Goal: Task Accomplishment & Management: Complete application form

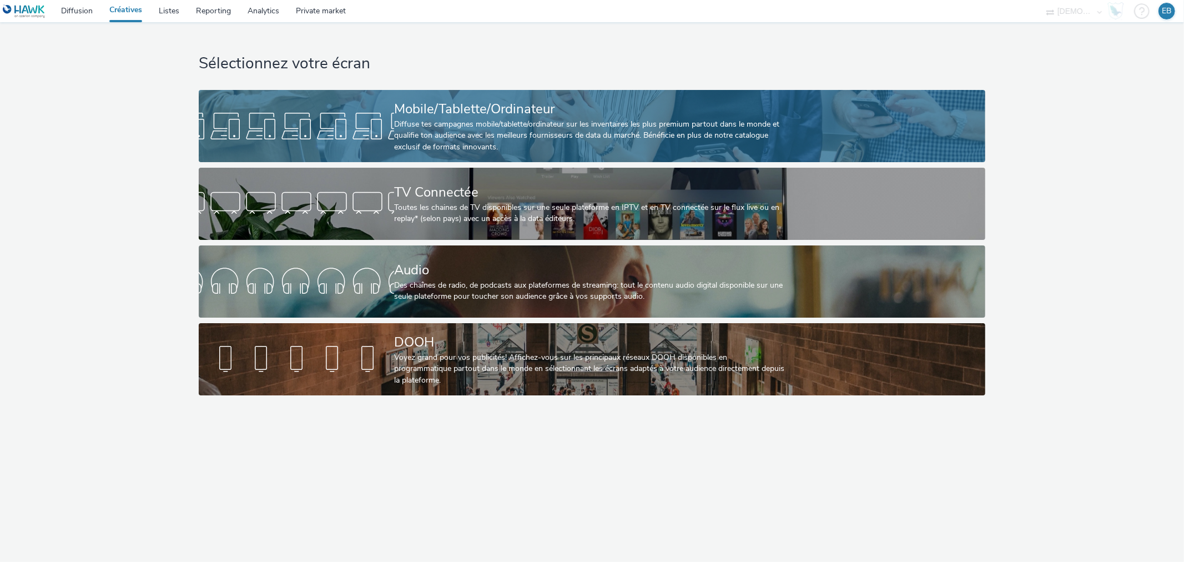
click at [521, 117] on div "Mobile/Tablette/Ordinateur" at bounding box center [589, 108] width 391 height 19
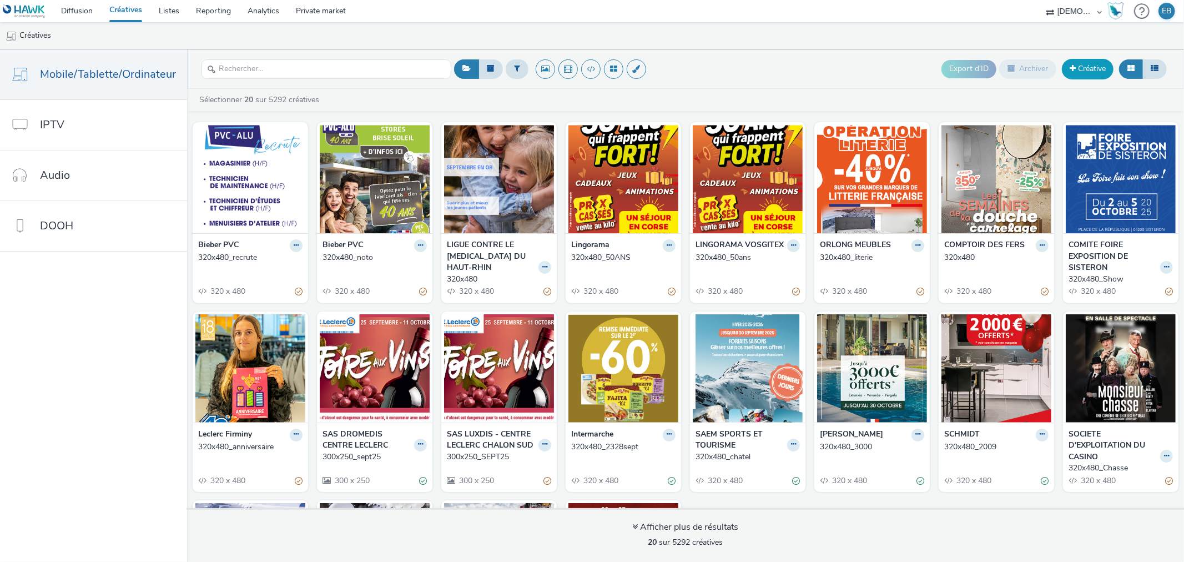
click at [1072, 70] on span at bounding box center [1073, 68] width 6 height 8
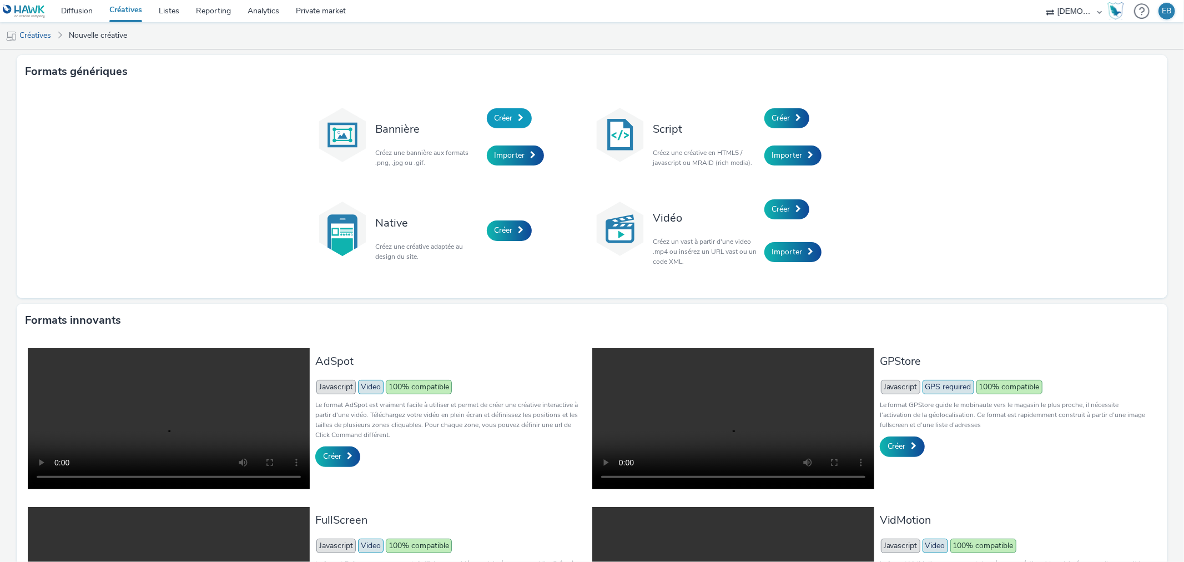
click at [492, 107] on div "Créer" at bounding box center [539, 118] width 105 height 38
click at [494, 112] on link "Créer" at bounding box center [509, 118] width 45 height 20
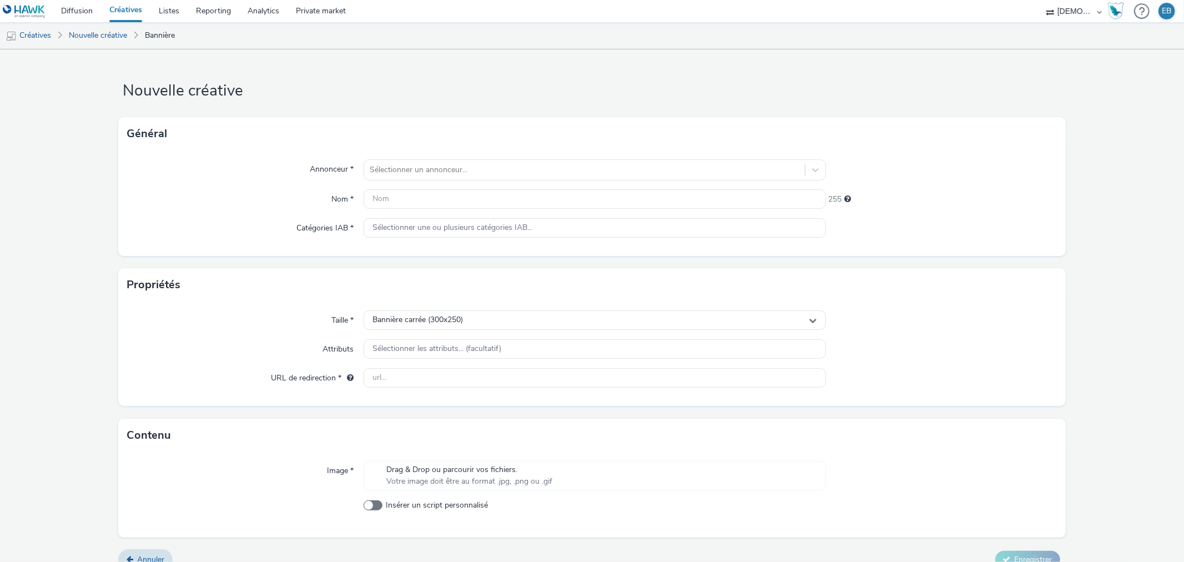
click at [404, 158] on div "Annonceur * Sélectionner un annonceur... Nom * 255 Catégories IAB * Sélectionne…" at bounding box center [591, 202] width 947 height 105
click at [406, 163] on div at bounding box center [584, 169] width 429 height 13
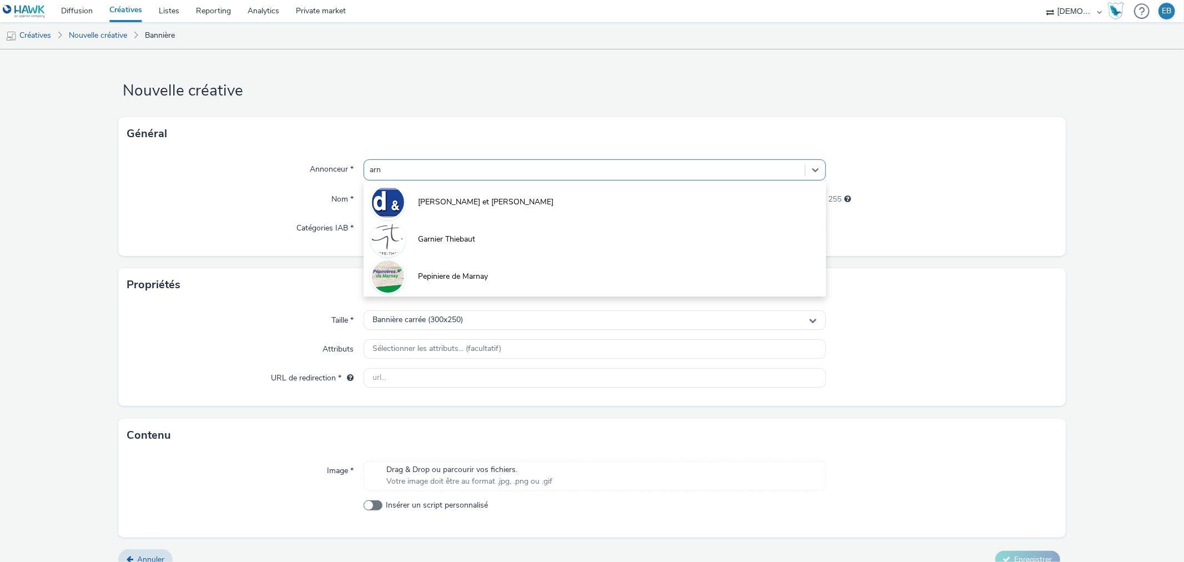
type input "arna"
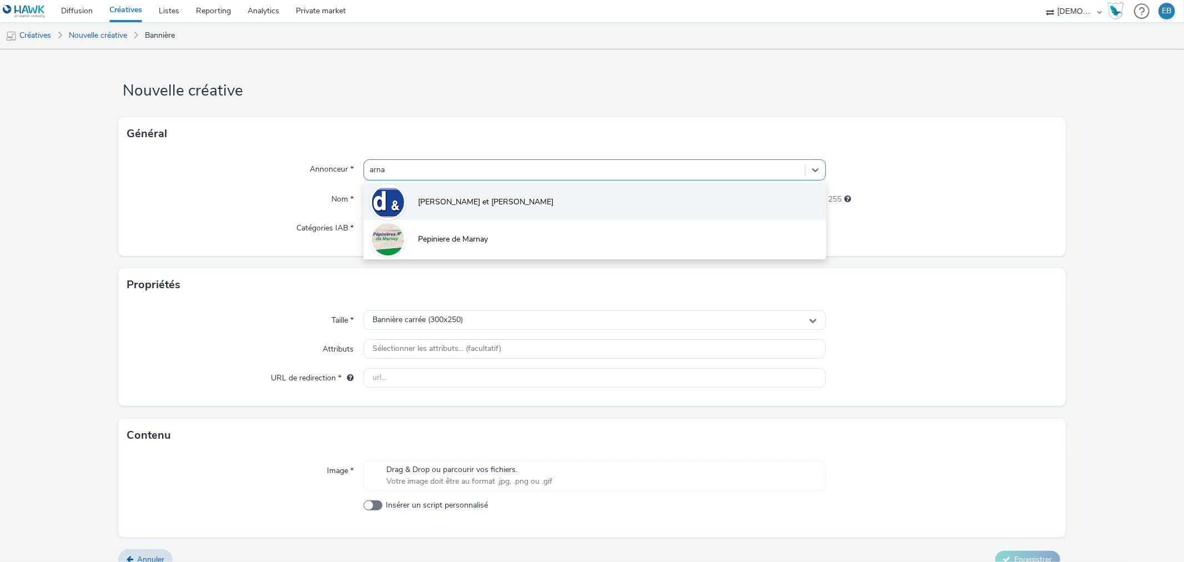
click at [439, 192] on li "[PERSON_NAME] et [PERSON_NAME]" at bounding box center [595, 201] width 462 height 37
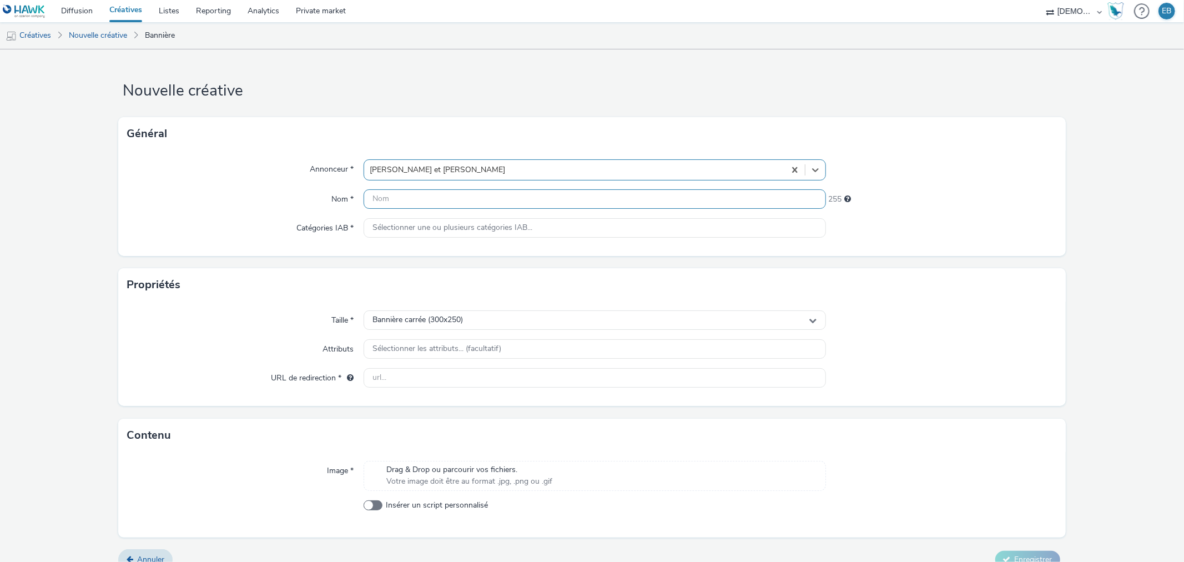
click at [404, 202] on input "text" at bounding box center [595, 198] width 462 height 19
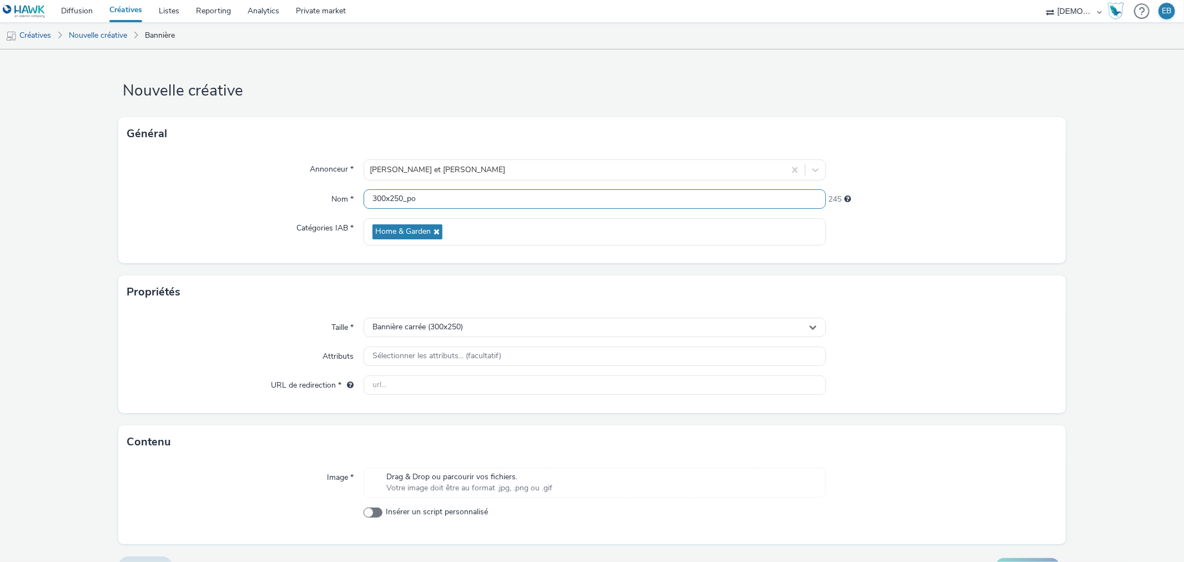
type input "300x250_po"
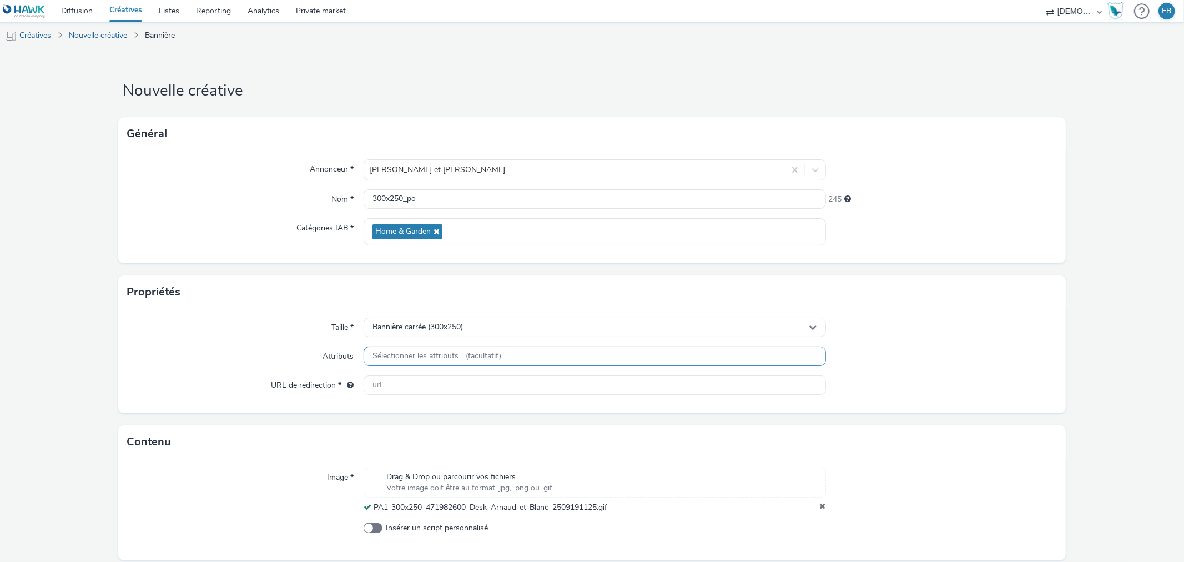
click at [428, 355] on span "Sélectionner les attributs... (facultatif)" at bounding box center [437, 355] width 129 height 9
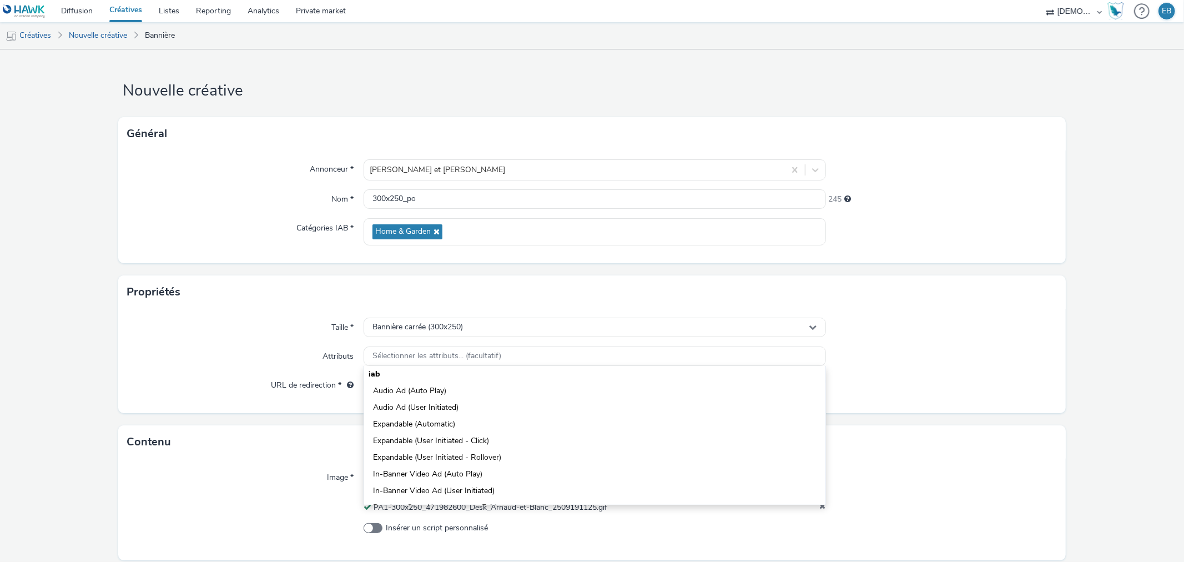
click at [297, 369] on div "Taille * Bannière carrée (300x250) Attributs Sélectionner les attributs... (fac…" at bounding box center [591, 361] width 947 height 104
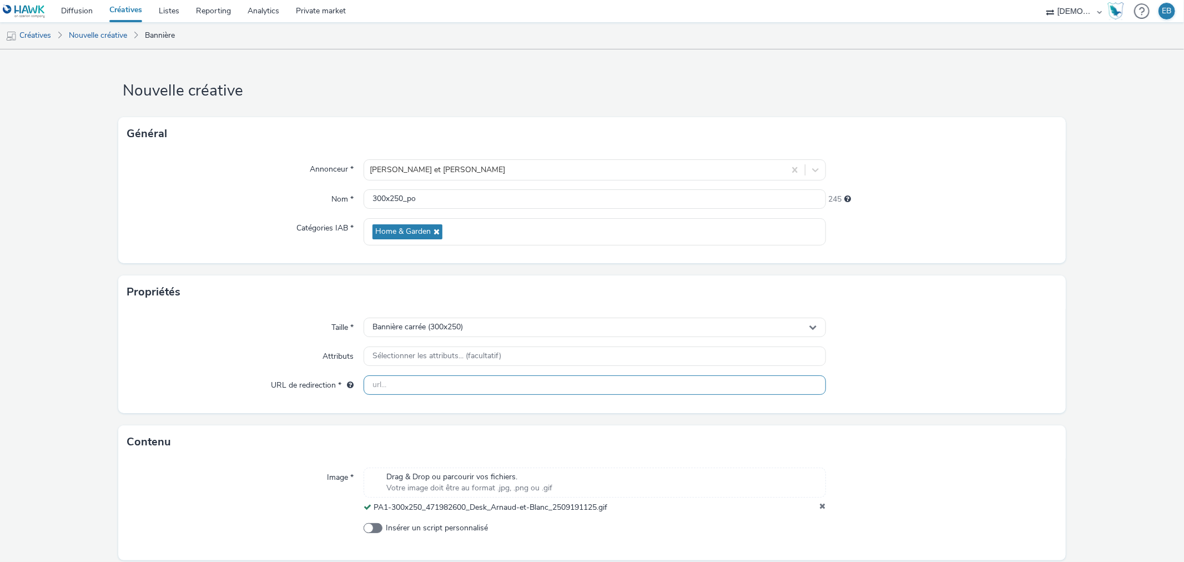
click at [459, 391] on input "text" at bounding box center [595, 384] width 462 height 19
paste input "[URL][DOMAIN_NAME]"
type input "[URL][DOMAIN_NAME]"
click at [1135, 449] on form "Nouvelle créative Général Annonceur * [PERSON_NAME] et Blanc Nom * 300x250_po 2…" at bounding box center [592, 325] width 1184 height 552
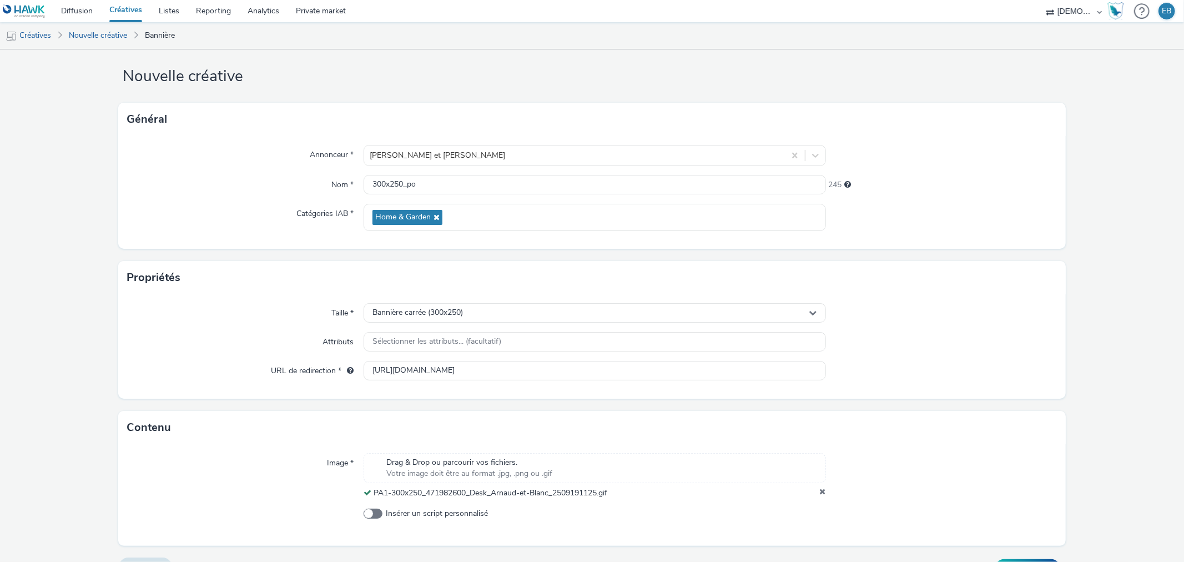
scroll to position [39, 0]
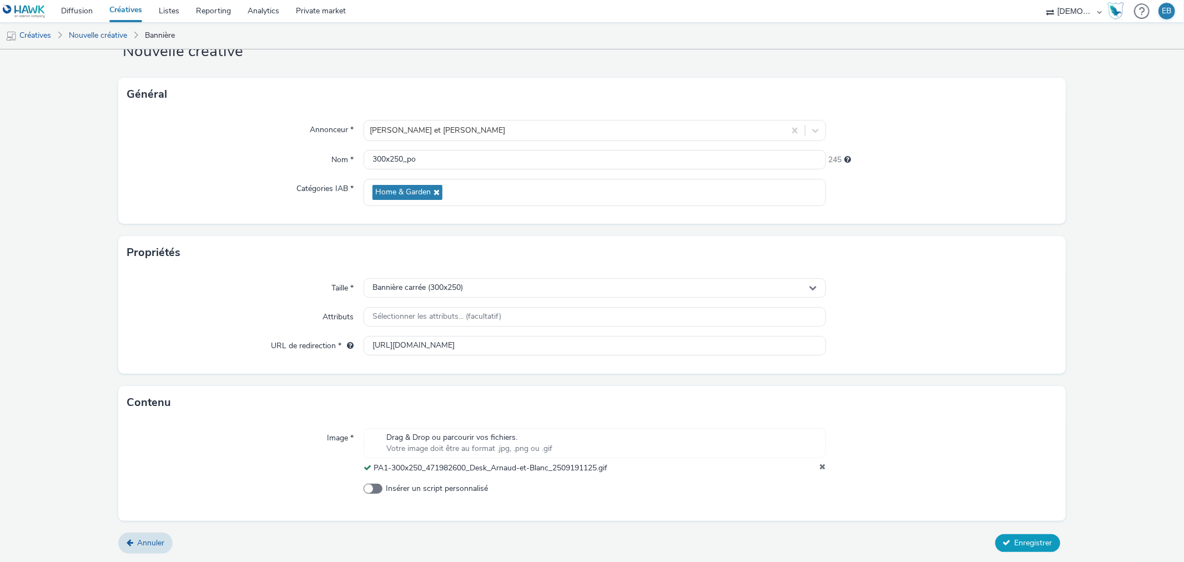
click at [1029, 545] on span "Enregistrer" at bounding box center [1034, 542] width 38 height 11
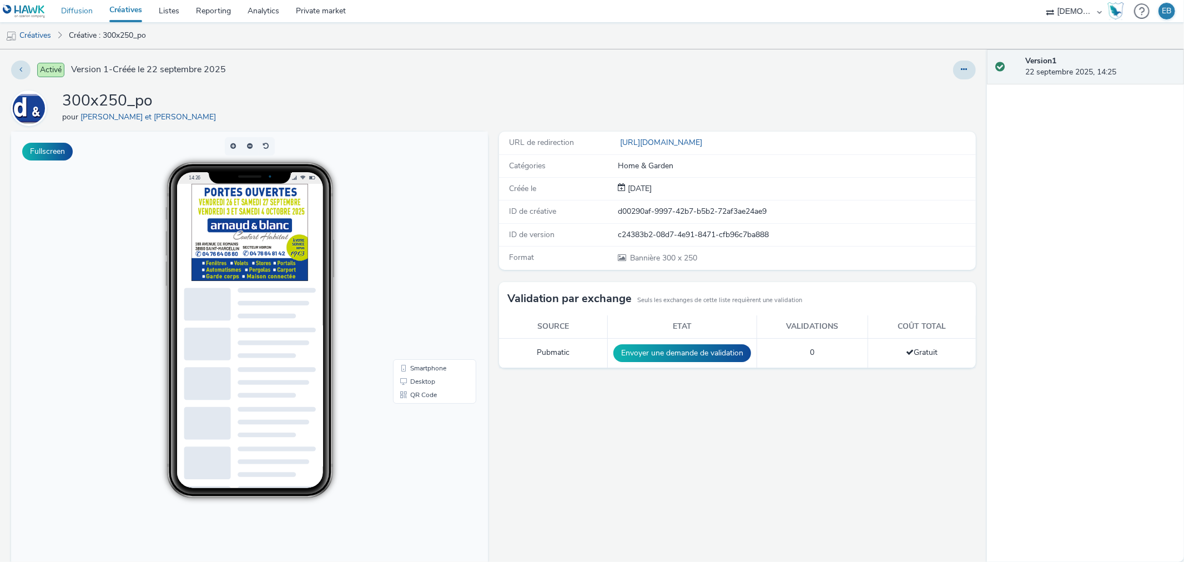
click at [84, 11] on link "Diffusion" at bounding box center [77, 11] width 48 height 22
